Goal: Task Accomplishment & Management: Manage account settings

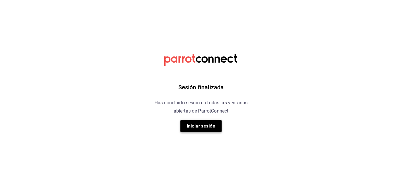
click at [202, 121] on button "Iniciar sesión" at bounding box center [200, 126] width 41 height 12
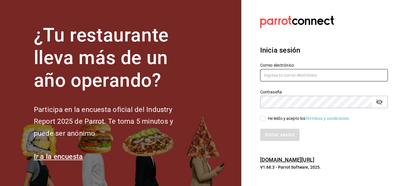
type input "[EMAIL_ADDRESS][DOMAIN_NAME]"
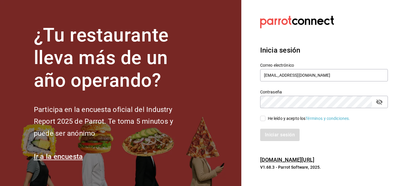
click at [262, 120] on input "He leído y acepto los Términos y condiciones." at bounding box center [262, 118] width 5 height 5
checkbox input "true"
click at [271, 136] on button "Iniciar sesión" at bounding box center [280, 135] width 40 height 12
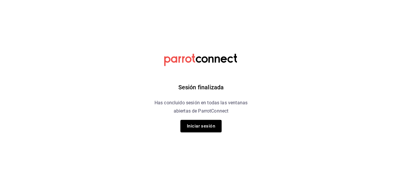
click at [249, 78] on div "Sesión finalizada Has concluido sesión en todas las ventanas abiertas de Parrot…" at bounding box center [201, 93] width 149 height 186
drag, startPoint x: 249, startPoint y: 86, endPoint x: 245, endPoint y: 82, distance: 5.6
click at [245, 82] on div "Sesión finalizada Has concluido sesión en todas las ventanas abiertas de Parrot…" at bounding box center [201, 93] width 149 height 186
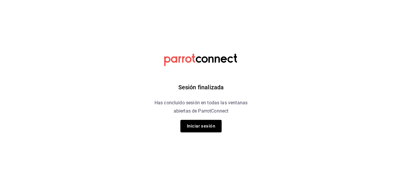
click at [245, 82] on div "Sesión finalizada Has concluido sesión en todas las ventanas abiertas de Parrot…" at bounding box center [201, 93] width 149 height 186
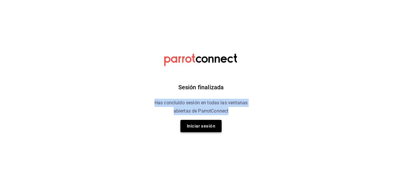
click at [194, 131] on button "Iniciar sesión" at bounding box center [200, 126] width 41 height 12
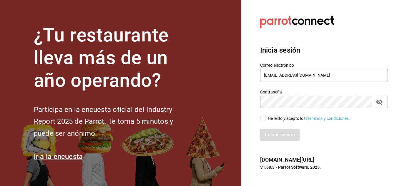
click at [261, 120] on input "He leído y acepto los Términos y condiciones." at bounding box center [262, 118] width 5 height 5
checkbox input "true"
click at [275, 134] on button "Iniciar sesión" at bounding box center [280, 135] width 40 height 12
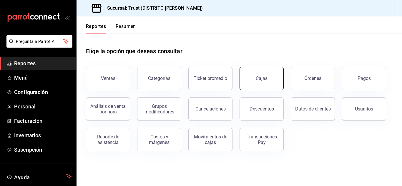
click at [245, 81] on button "Cajas" at bounding box center [262, 79] width 44 height 24
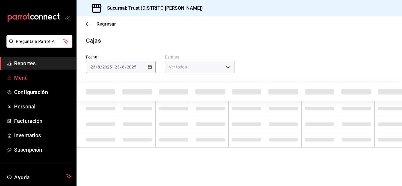
click at [24, 78] on span "Menú" at bounding box center [42, 78] width 57 height 8
